Goal: Task Accomplishment & Management: Use online tool/utility

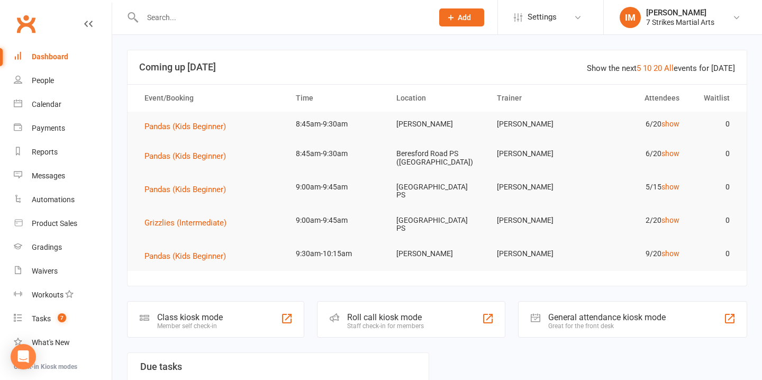
click at [362, 183] on td "9:00am-9:45am" at bounding box center [336, 187] width 101 height 25
click at [161, 192] on span "Pandas (Kids Beginner)" at bounding box center [186, 190] width 82 height 10
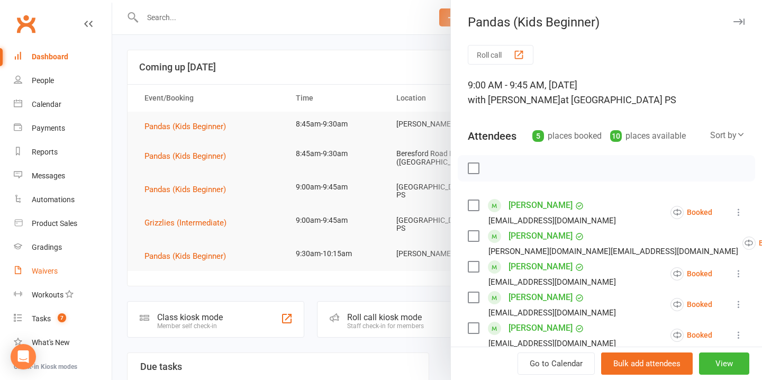
scroll to position [58, 0]
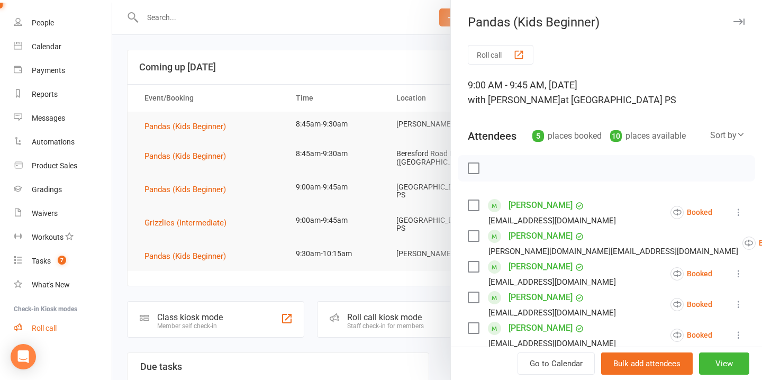
click at [64, 331] on link "Roll call" at bounding box center [63, 329] width 98 height 24
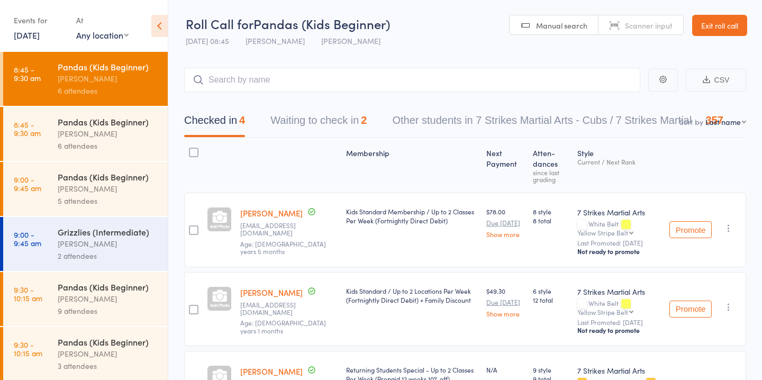
click at [108, 184] on div "[PERSON_NAME]" at bounding box center [108, 189] width 101 height 12
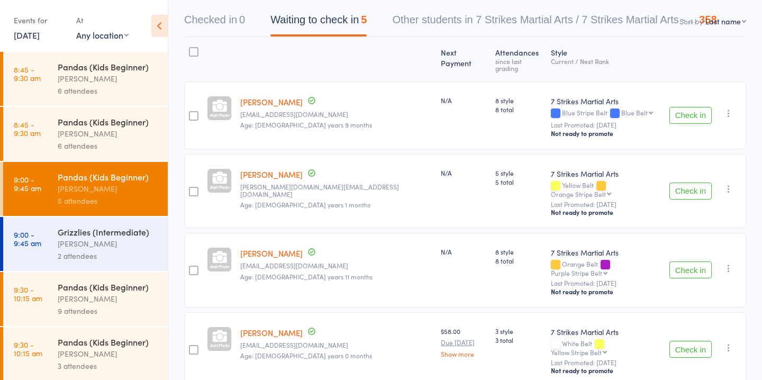
scroll to position [104, 0]
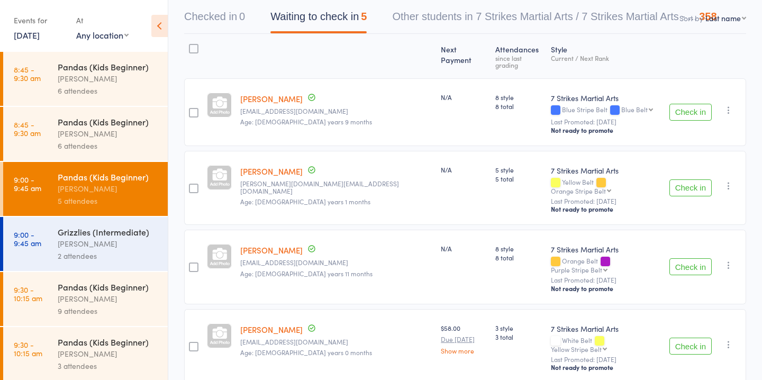
click at [701, 258] on button "Check in" at bounding box center [691, 266] width 42 height 17
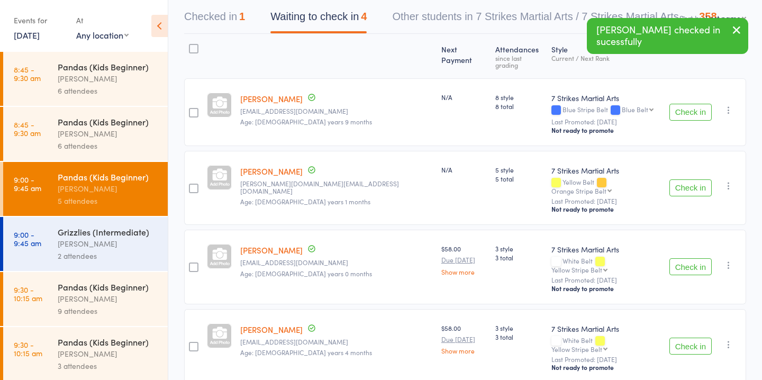
click at [691, 258] on button "Check in" at bounding box center [691, 266] width 42 height 17
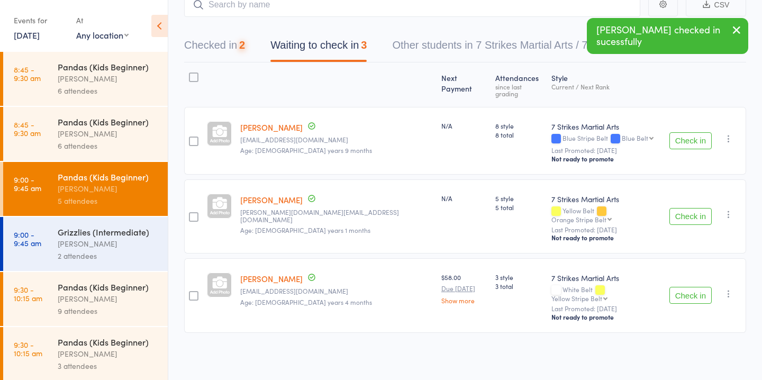
scroll to position [56, 0]
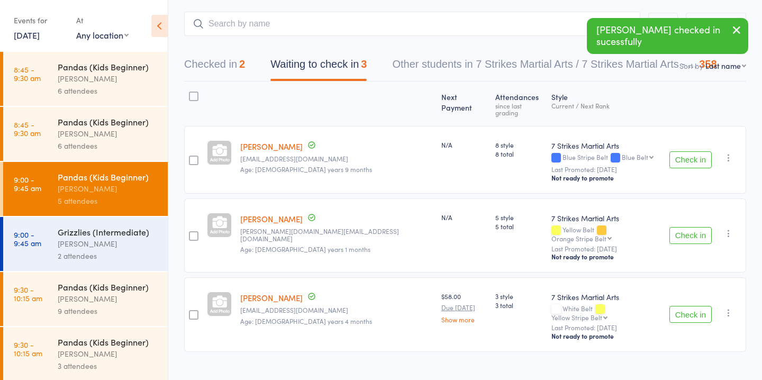
click at [700, 306] on button "Check in" at bounding box center [691, 314] width 42 height 17
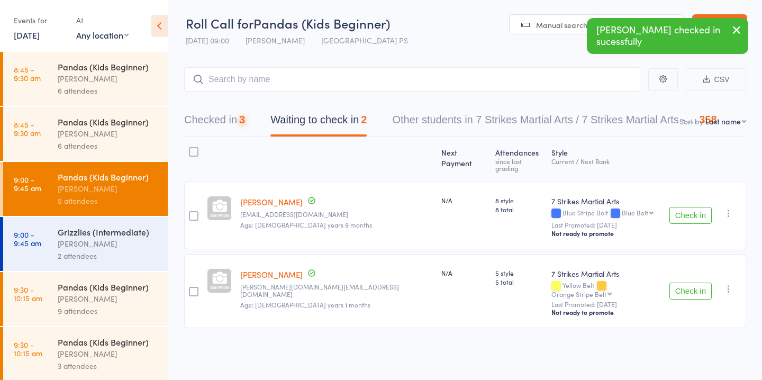
scroll to position [1, 0]
click at [83, 254] on div "2 attendees" at bounding box center [108, 256] width 101 height 12
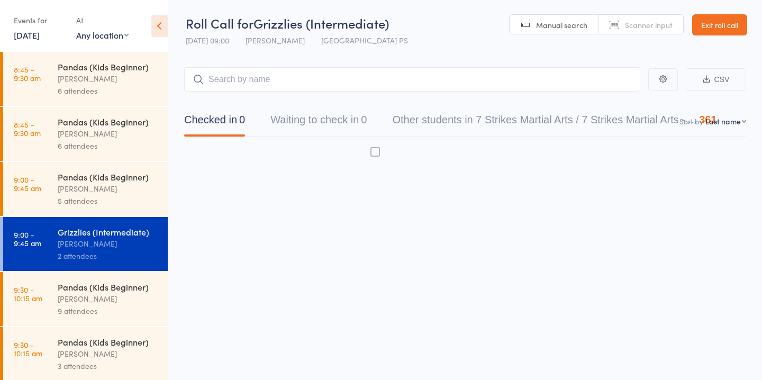
click at [137, 259] on div "2 attendees" at bounding box center [108, 256] width 101 height 12
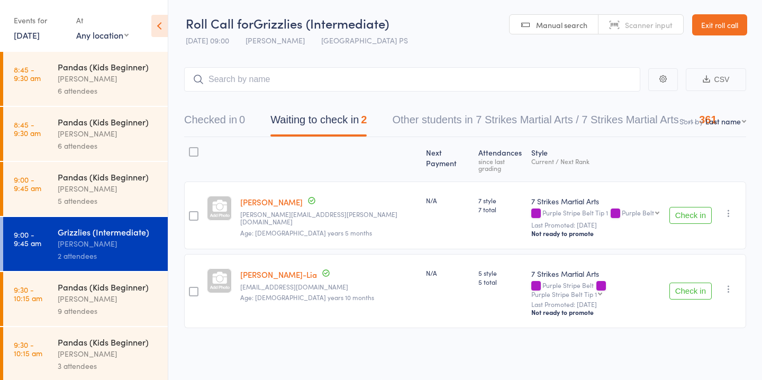
click at [697, 283] on button "Check in" at bounding box center [691, 291] width 42 height 17
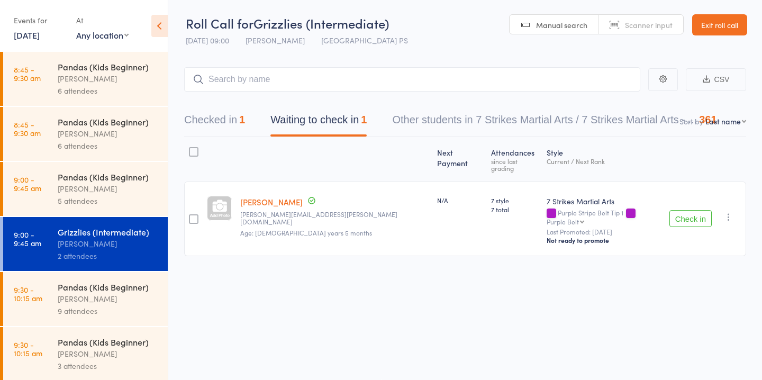
click at [693, 210] on button "Check in" at bounding box center [691, 218] width 42 height 17
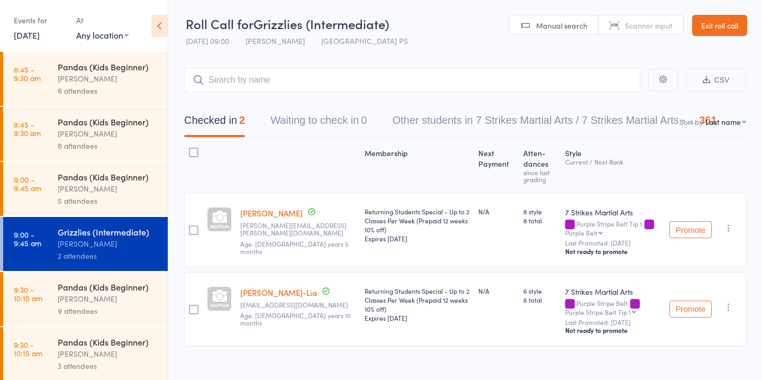
click at [103, 196] on div "5 attendees" at bounding box center [108, 201] width 101 height 12
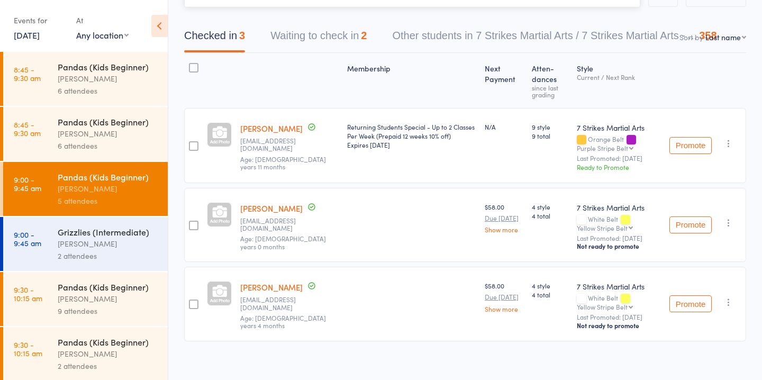
scroll to position [94, 0]
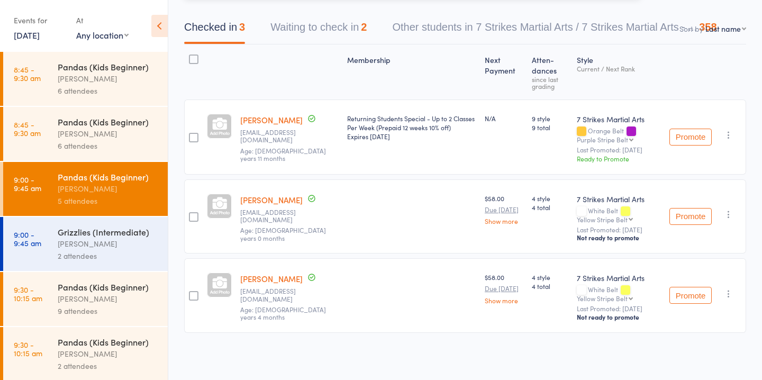
click at [329, 30] on button "Waiting to check in 2" at bounding box center [319, 30] width 96 height 28
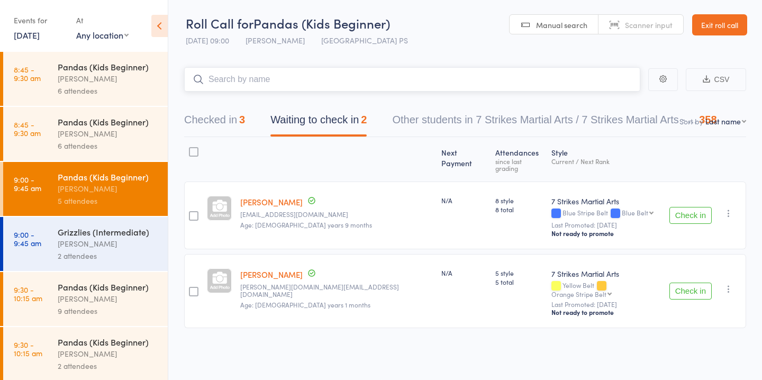
scroll to position [1, 0]
click at [707, 283] on button "Check in" at bounding box center [691, 291] width 42 height 17
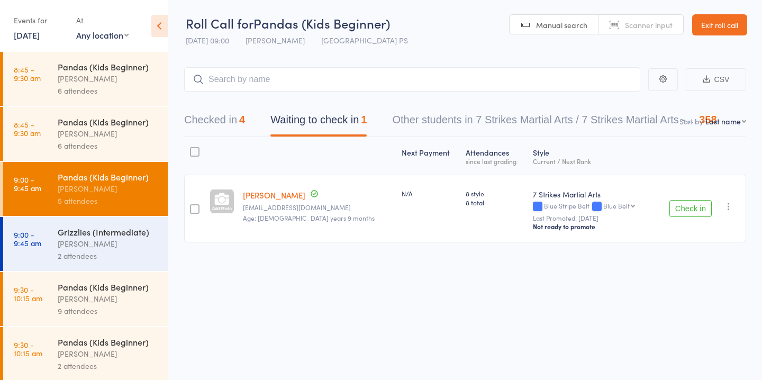
click at [92, 254] on div "2 attendees" at bounding box center [108, 256] width 101 height 12
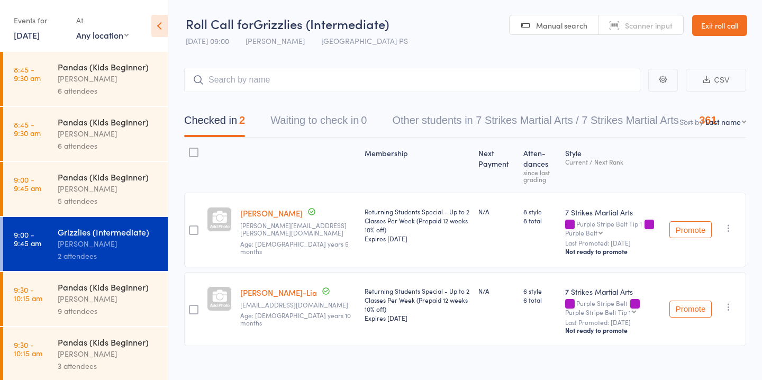
click at [95, 186] on div "[PERSON_NAME]" at bounding box center [108, 189] width 101 height 12
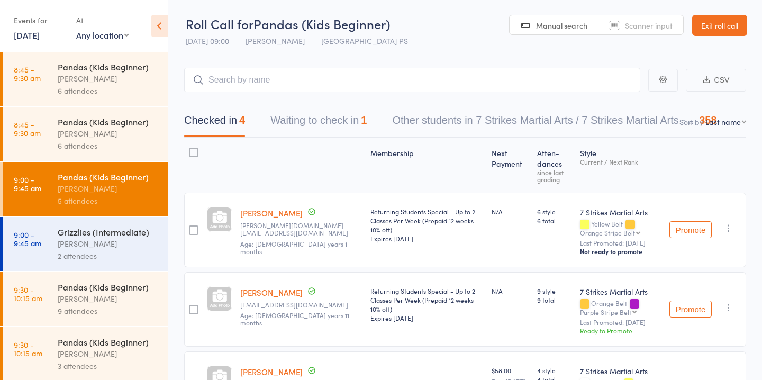
click at [734, 22] on link "Exit roll call" at bounding box center [720, 25] width 55 height 21
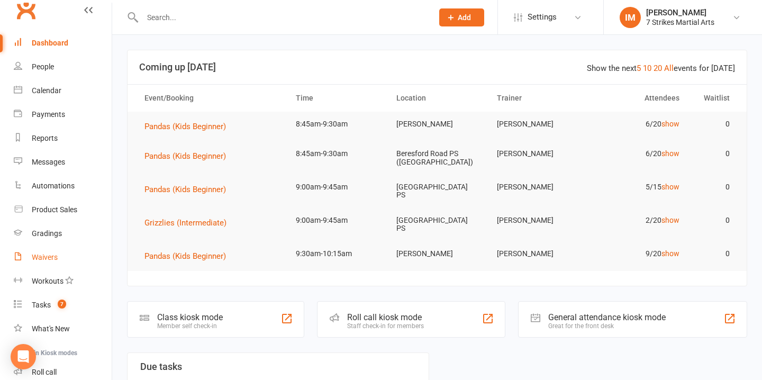
scroll to position [13, 0]
click at [56, 91] on div "Calendar" at bounding box center [47, 91] width 30 height 8
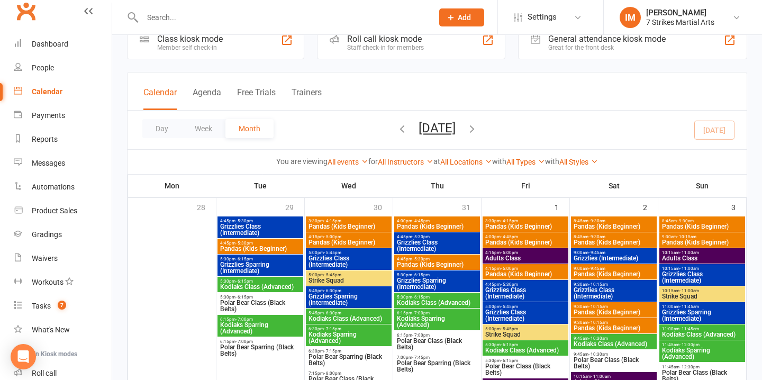
scroll to position [28, 0]
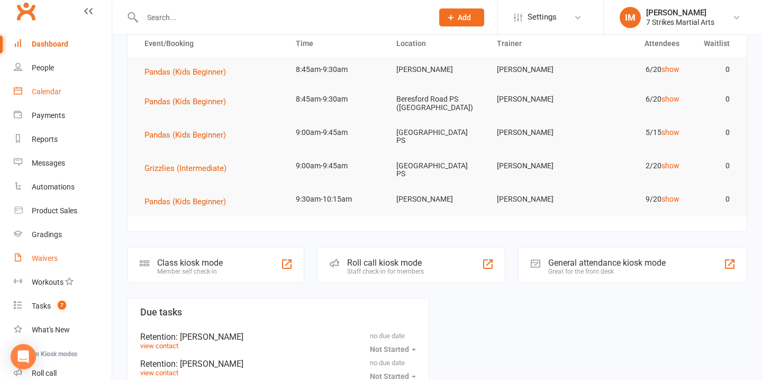
scroll to position [58, 0]
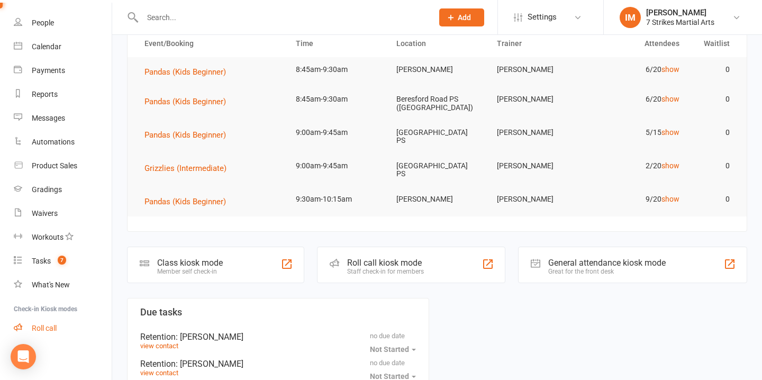
click at [48, 330] on div "Roll call" at bounding box center [44, 328] width 25 height 8
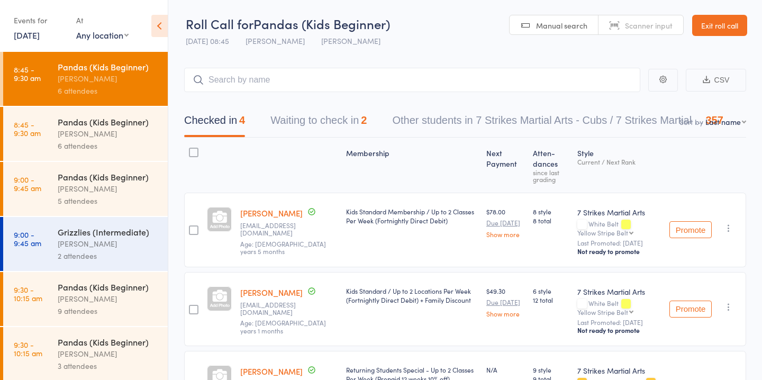
click at [103, 196] on div "5 attendees" at bounding box center [108, 201] width 101 height 12
